Goal: Information Seeking & Learning: Learn about a topic

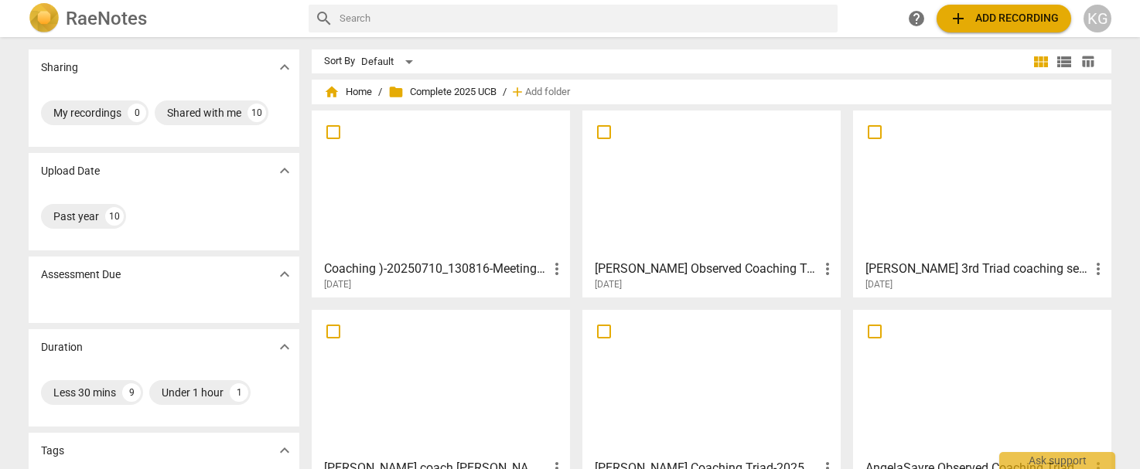
click at [388, 268] on h3 "Coaching )-20250710_130816-Meeting Recording" at bounding box center [435, 269] width 223 height 19
click at [350, 91] on span "home Home" at bounding box center [348, 91] width 48 height 15
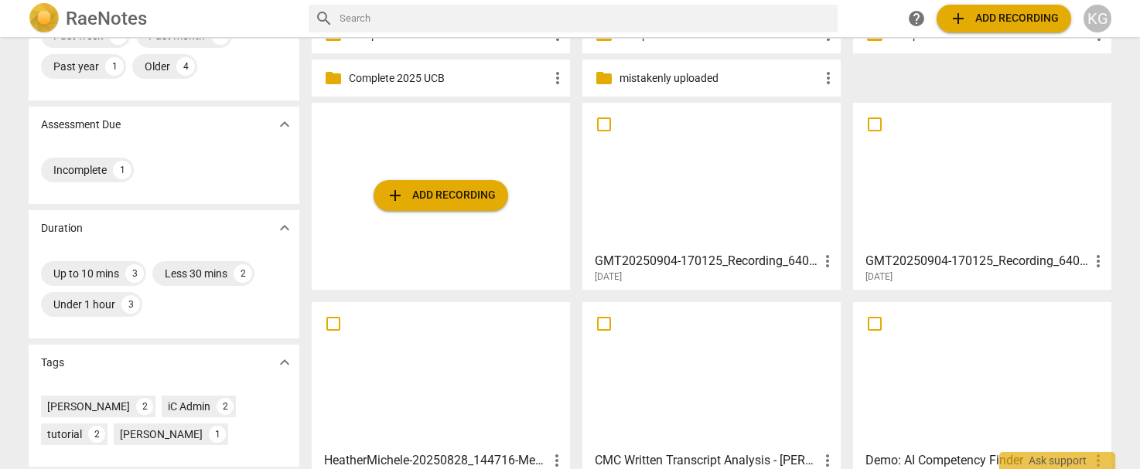
scroll to position [220, 0]
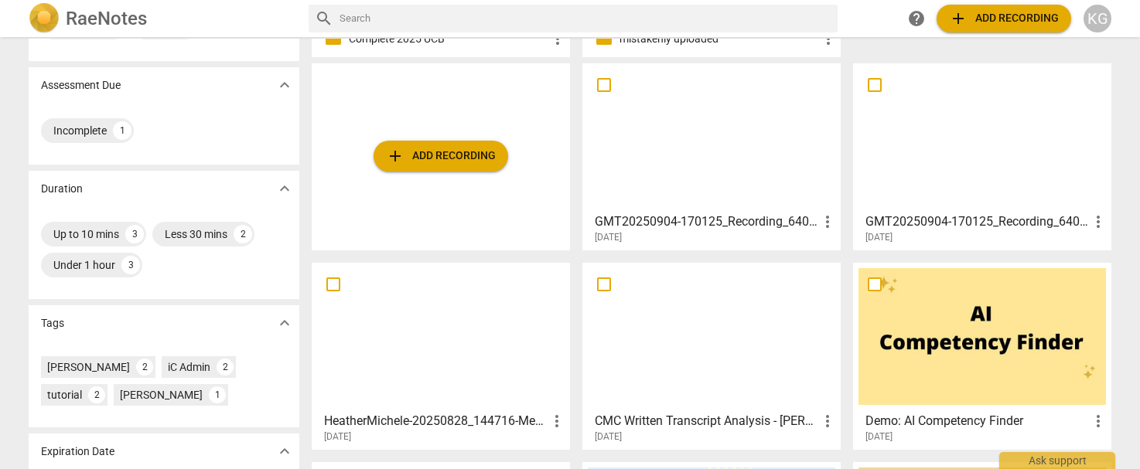
click at [957, 220] on h3 "GMT20250904-170125_Recording_640x360" at bounding box center [976, 222] width 223 height 19
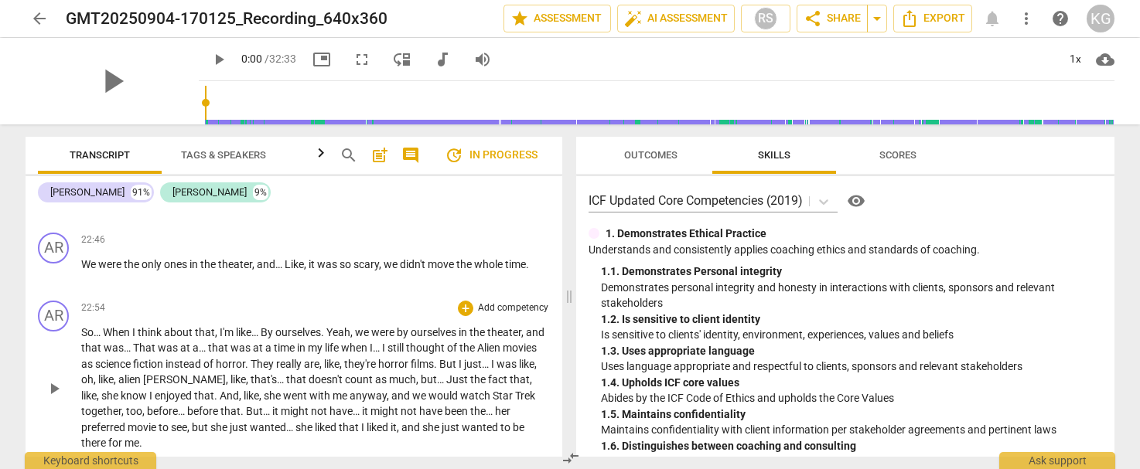
scroll to position [8204, 0]
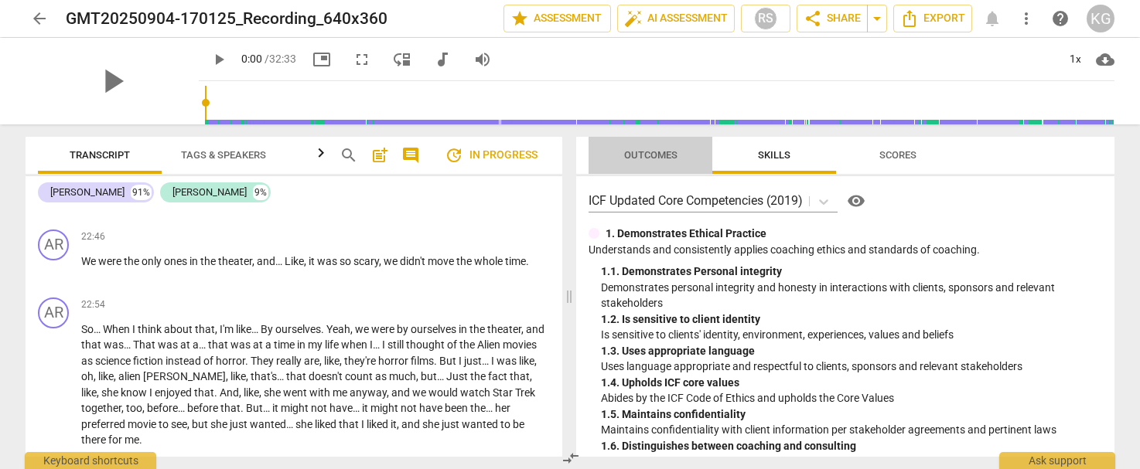
click at [661, 156] on span "Outcomes" at bounding box center [650, 155] width 53 height 12
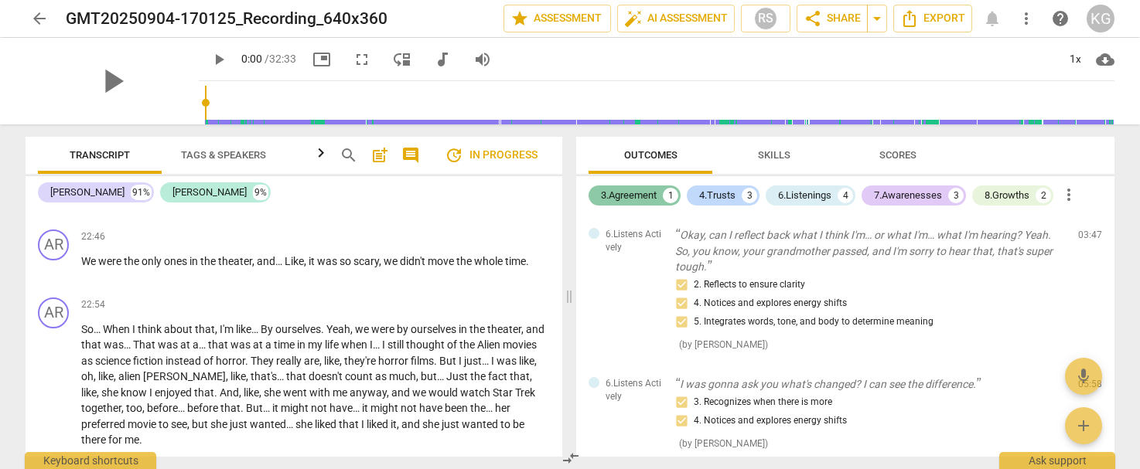
click at [644, 197] on div "3.Agreement" at bounding box center [629, 195] width 56 height 15
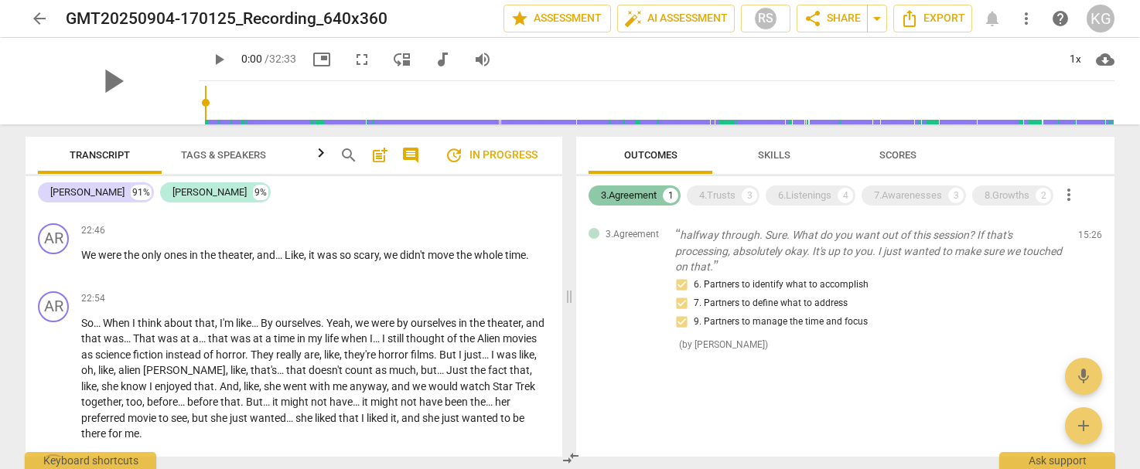
scroll to position [8198, 0]
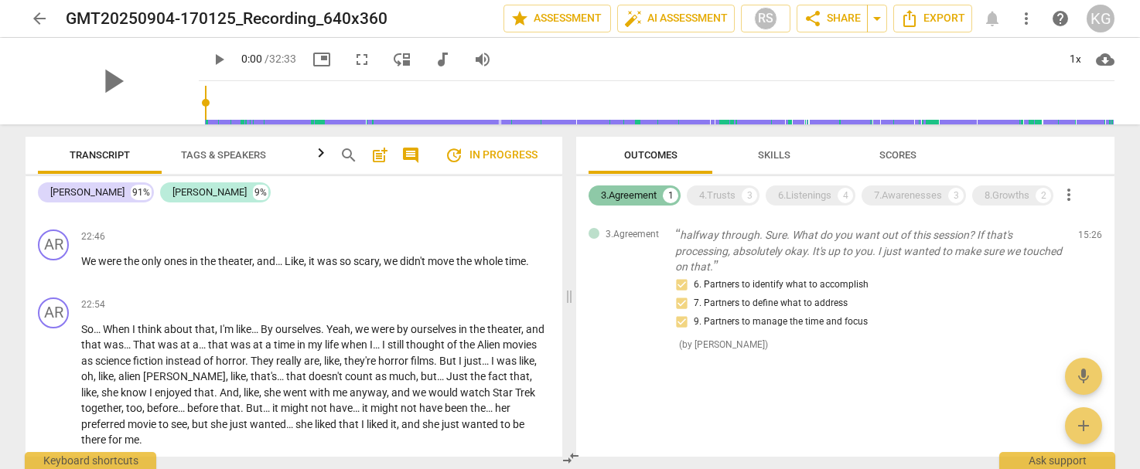
click at [653, 198] on div "3.Agreement" at bounding box center [629, 195] width 56 height 15
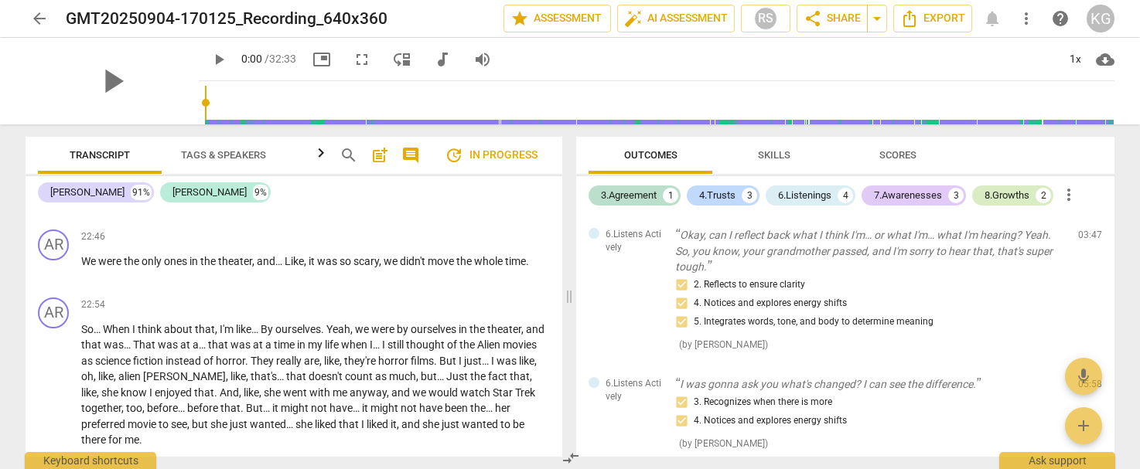
click at [989, 189] on div "8.Growths" at bounding box center [1006, 195] width 45 height 15
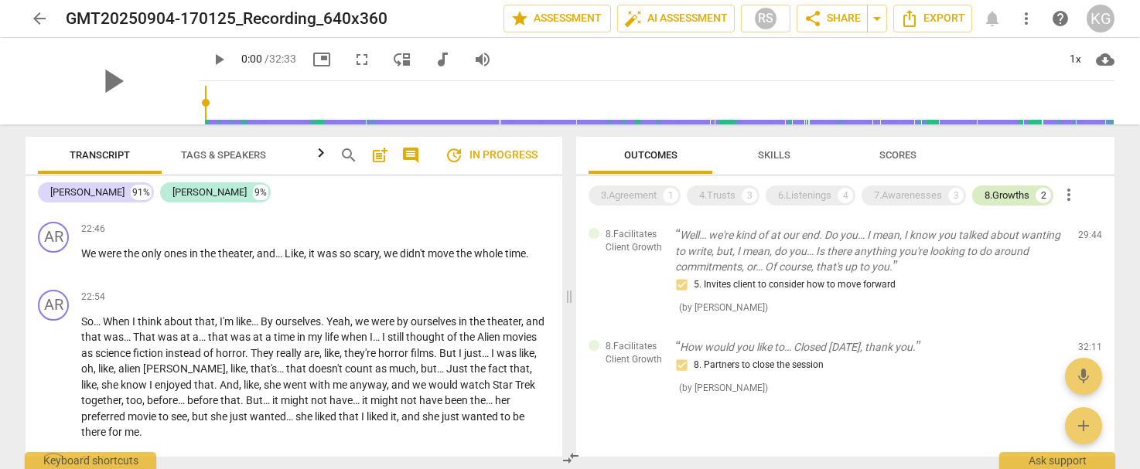
scroll to position [8196, 0]
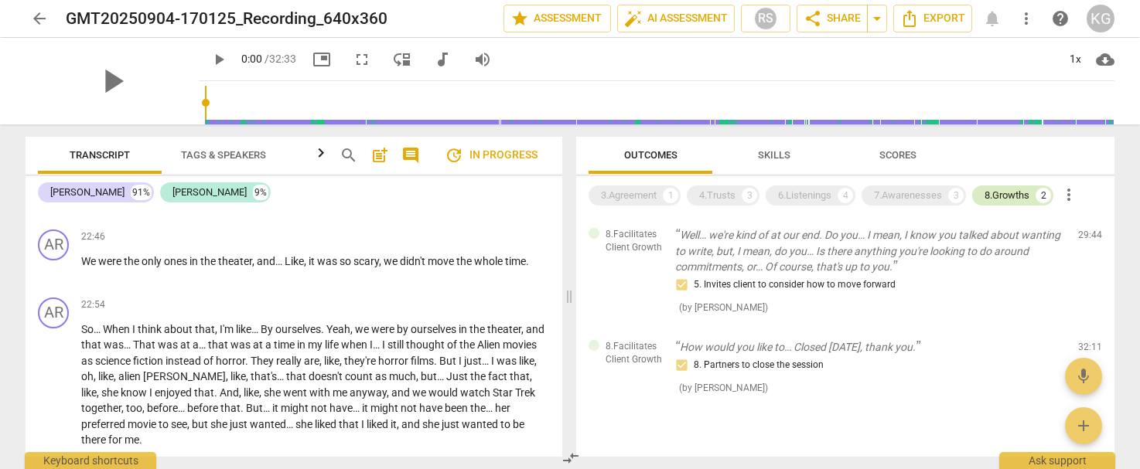
click at [1019, 193] on div "8.Growths" at bounding box center [1006, 195] width 45 height 15
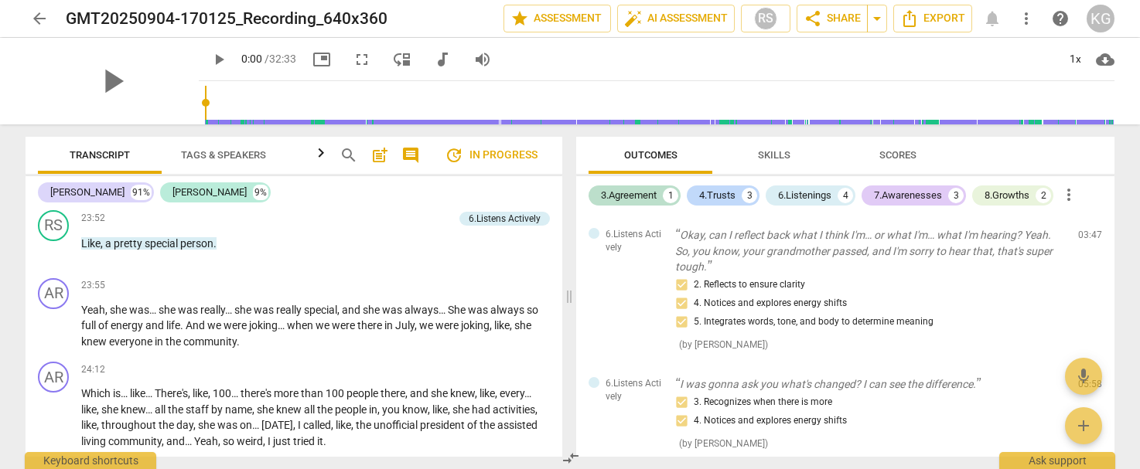
scroll to position [8697, 0]
